Goal: Task Accomplishment & Management: Manage account settings

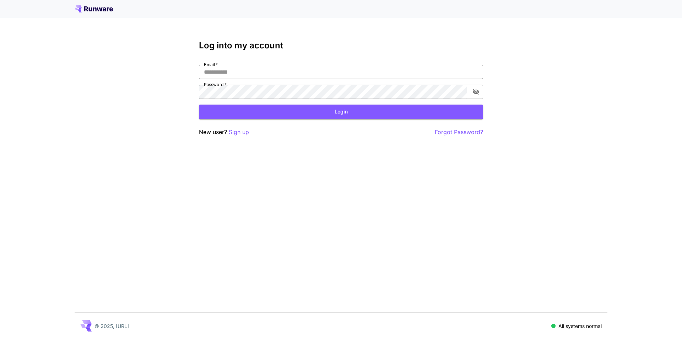
click at [343, 70] on input "Email   *" at bounding box center [341, 72] width 284 height 14
type input "**********"
click at [476, 94] on icon "toggle password visibility" at bounding box center [476, 92] width 6 height 6
click at [316, 116] on button "Login" at bounding box center [341, 111] width 284 height 15
click at [158, 79] on div "**********" at bounding box center [341, 169] width 682 height 339
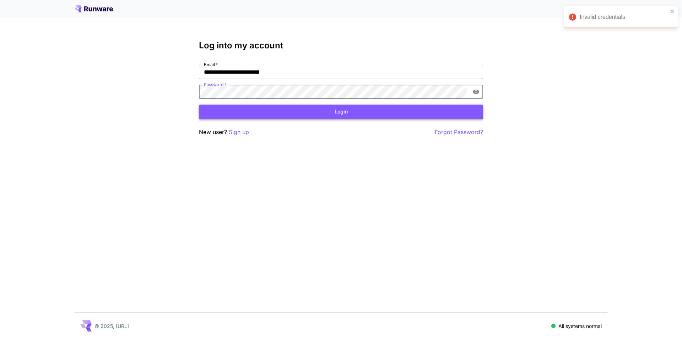
click at [297, 118] on button "Login" at bounding box center [341, 111] width 284 height 15
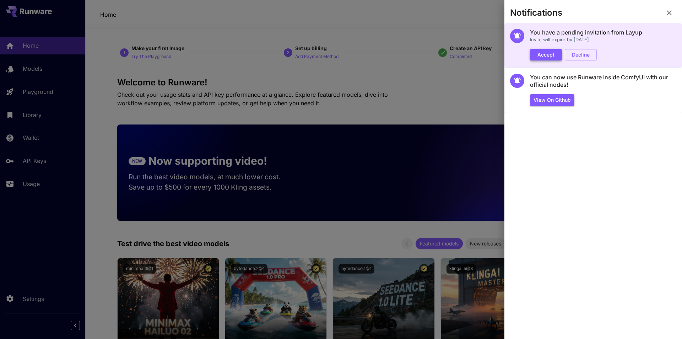
click at [549, 59] on button "Accept" at bounding box center [546, 55] width 32 height 12
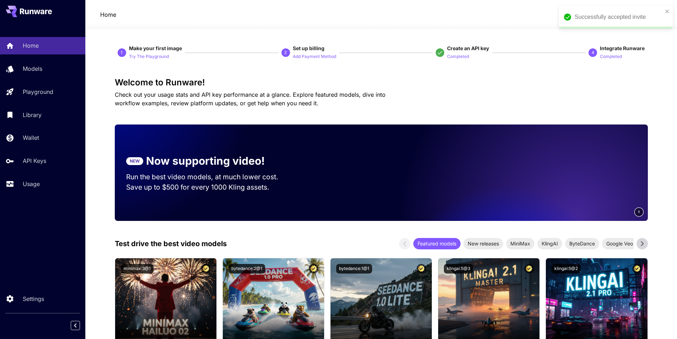
click at [610, 17] on div "Successfully accepted invite" at bounding box center [618, 17] width 88 height 9
click at [610, 17] on span "credits left" at bounding box center [614, 15] width 25 height 6
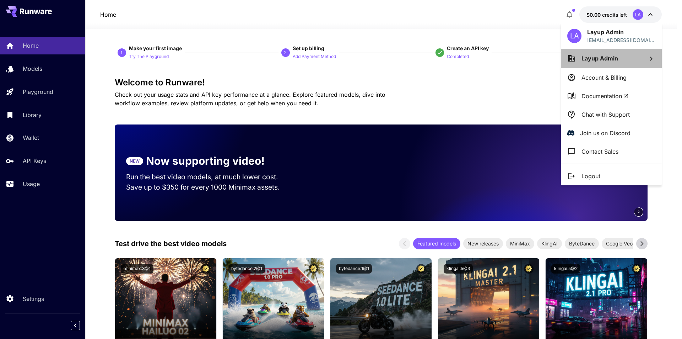
click at [619, 59] on li "Layup Admin" at bounding box center [611, 58] width 101 height 19
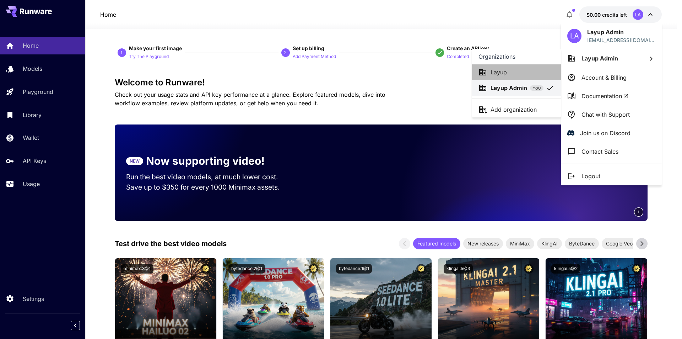
click at [504, 79] on li "Layup" at bounding box center [516, 72] width 89 height 16
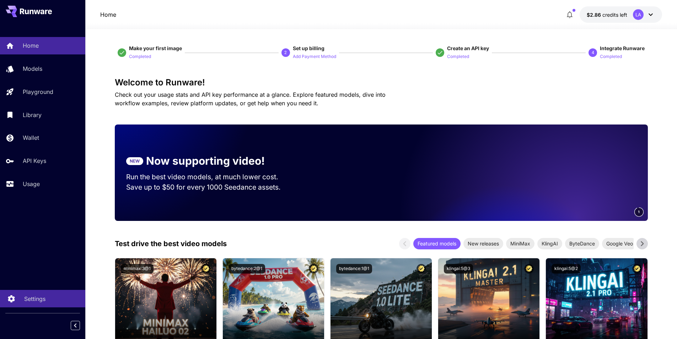
click at [30, 301] on p "Settings" at bounding box center [34, 298] width 21 height 9
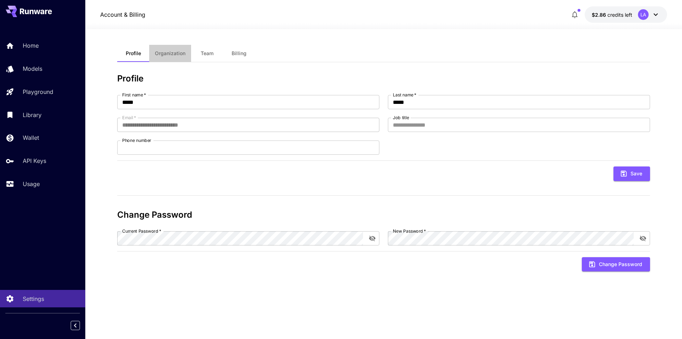
click at [173, 54] on span "Organization" at bounding box center [170, 53] width 31 height 6
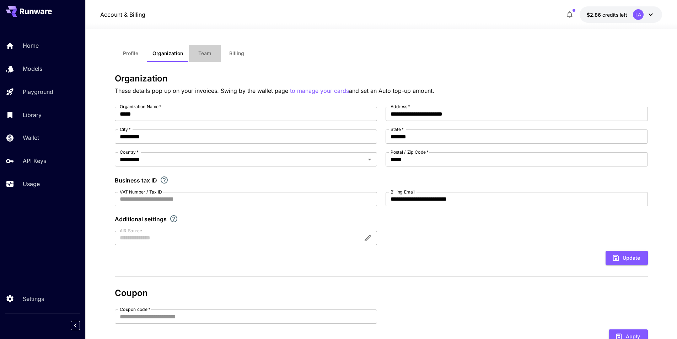
click at [197, 57] on button "Team" at bounding box center [205, 53] width 32 height 17
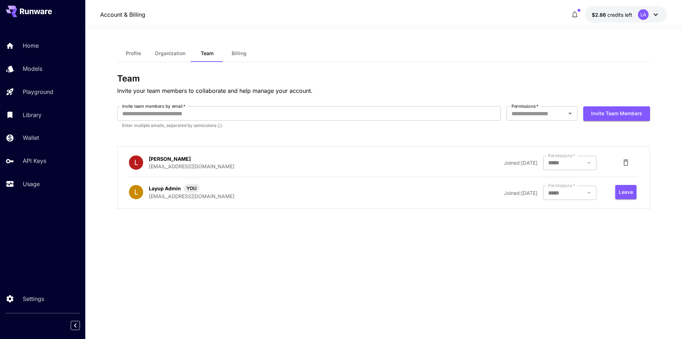
click at [558, 167] on div at bounding box center [569, 163] width 53 height 14
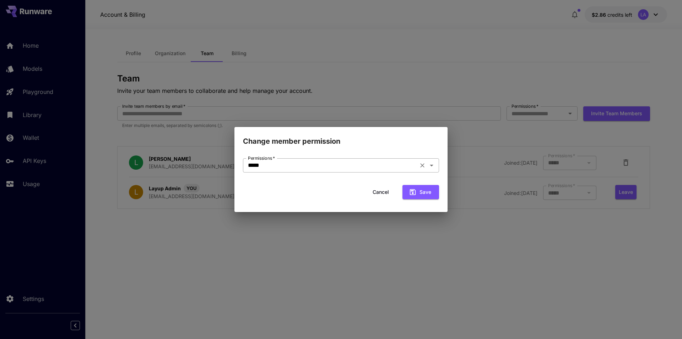
click at [336, 168] on input "*****" at bounding box center [330, 165] width 171 height 10
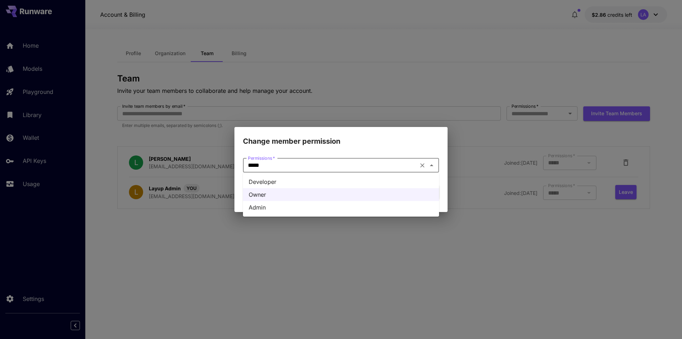
click at [265, 185] on li "Developer" at bounding box center [341, 181] width 196 height 13
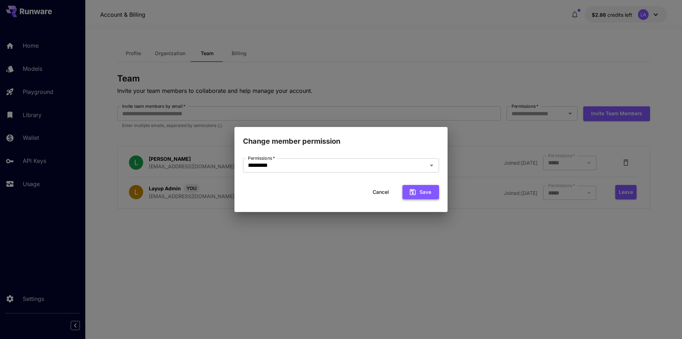
click at [416, 193] on icon "submit" at bounding box center [413, 192] width 8 height 8
